Goal: Information Seeking & Learning: Learn about a topic

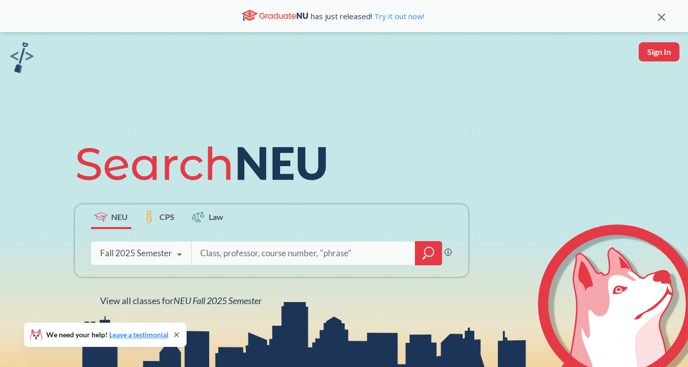
click at [271, 258] on input "search" at bounding box center [303, 252] width 209 height 21
click at [427, 263] on div at bounding box center [428, 253] width 27 height 24
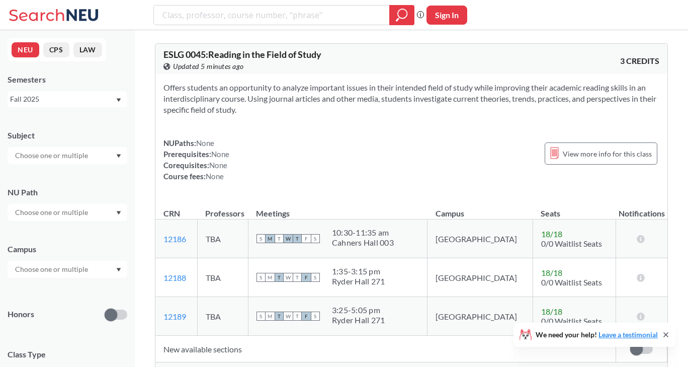
click at [92, 214] on input "text" at bounding box center [52, 212] width 85 height 12
click at [210, 15] on input "search" at bounding box center [271, 15] width 221 height 17
type input "public history, public memory"
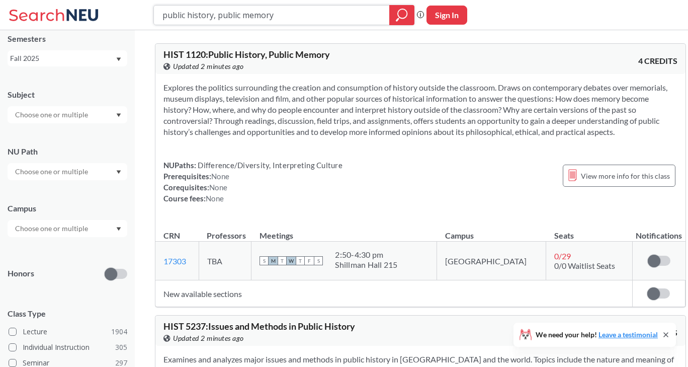
scroll to position [60, 0]
